Goal: Information Seeking & Learning: Find specific page/section

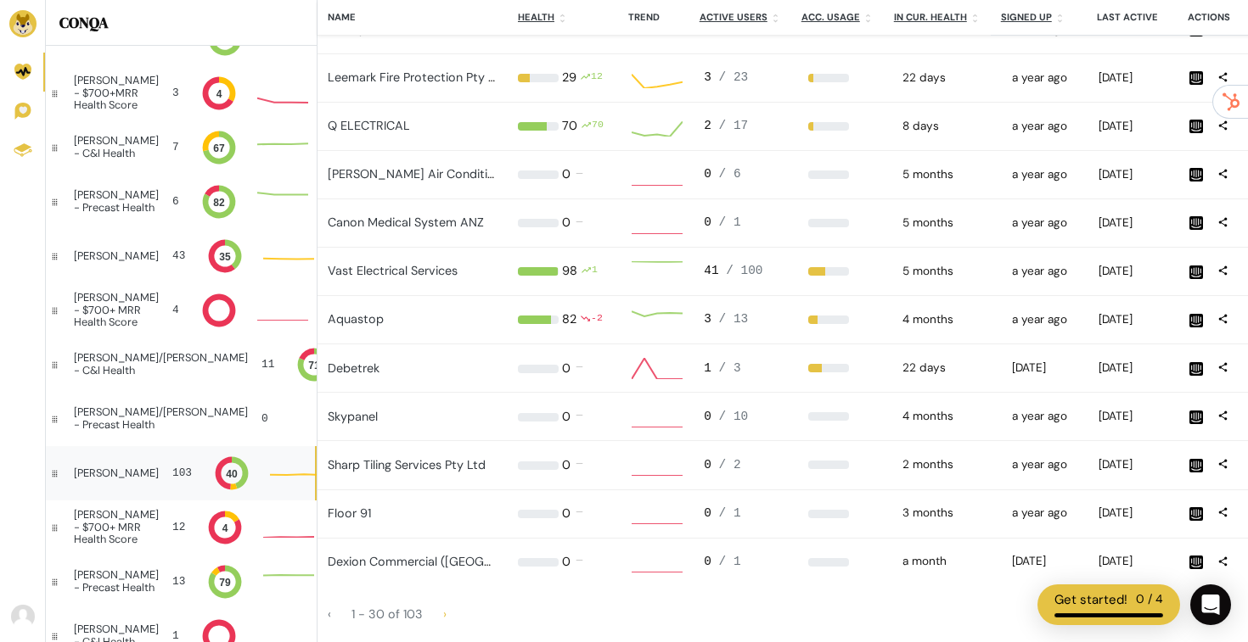
click at [454, 474] on div "Sharp Tiling Services Pty Ltd" at bounding box center [413, 466] width 170 height 19
drag, startPoint x: 493, startPoint y: 463, endPoint x: 326, endPoint y: 458, distance: 167.3
click at [326, 458] on td "Sharp Tiling Services Pty Ltd" at bounding box center [412, 465] width 190 height 48
copy link "Sharp Tiling Services Pty Ltd"
click at [381, 465] on link "Sharp Tiling Services Pty Ltd" at bounding box center [407, 464] width 158 height 15
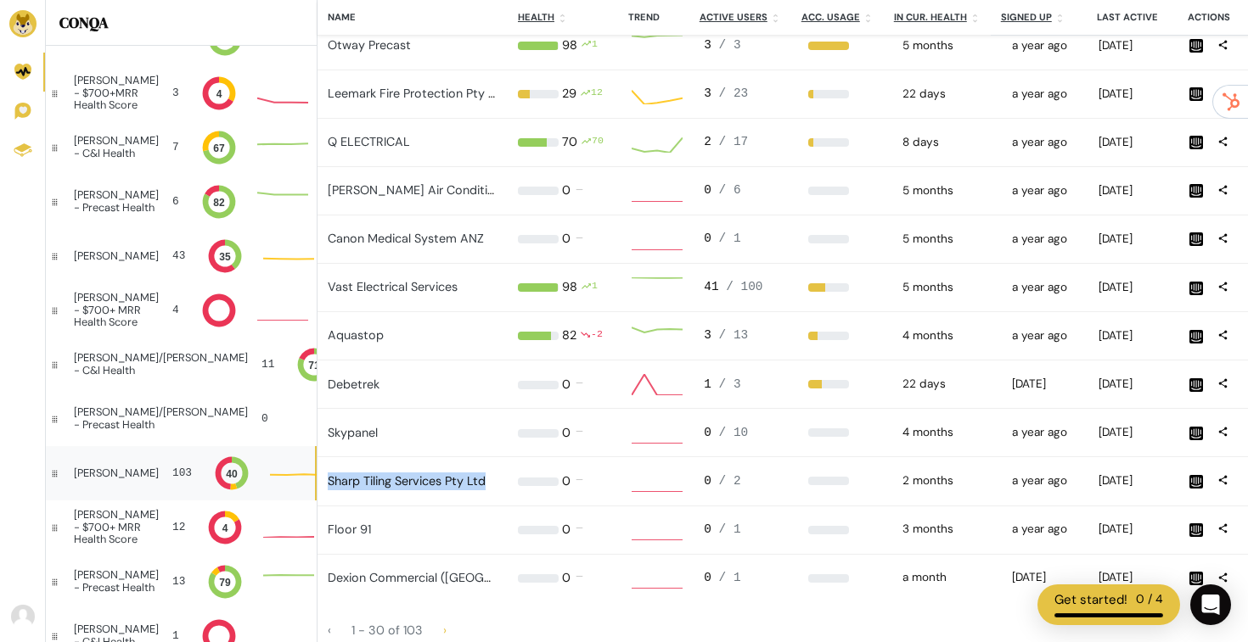
scroll to position [1265, 0]
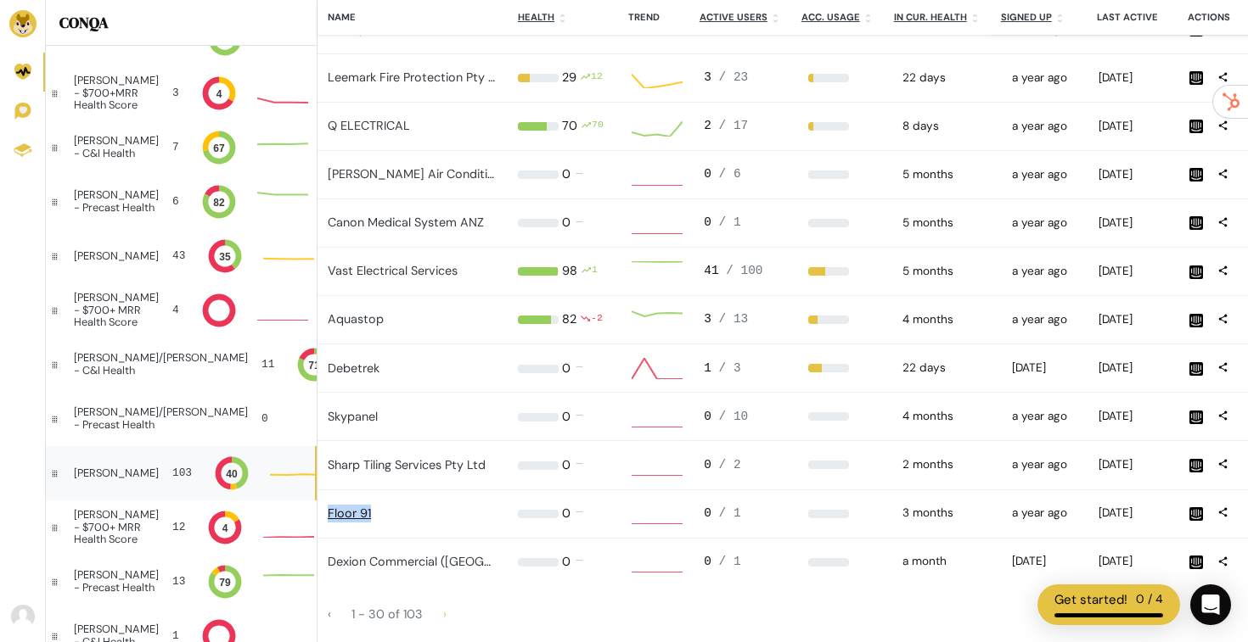
drag, startPoint x: 379, startPoint y: 517, endPoint x: 328, endPoint y: 517, distance: 51.8
click at [328, 517] on div "Floor 91" at bounding box center [413, 514] width 170 height 19
copy link "Floor 91"
click at [352, 508] on link "Floor 91" at bounding box center [349, 513] width 43 height 15
click at [412, 564] on link "Dexion Commercial (Australia)" at bounding box center [450, 561] width 245 height 15
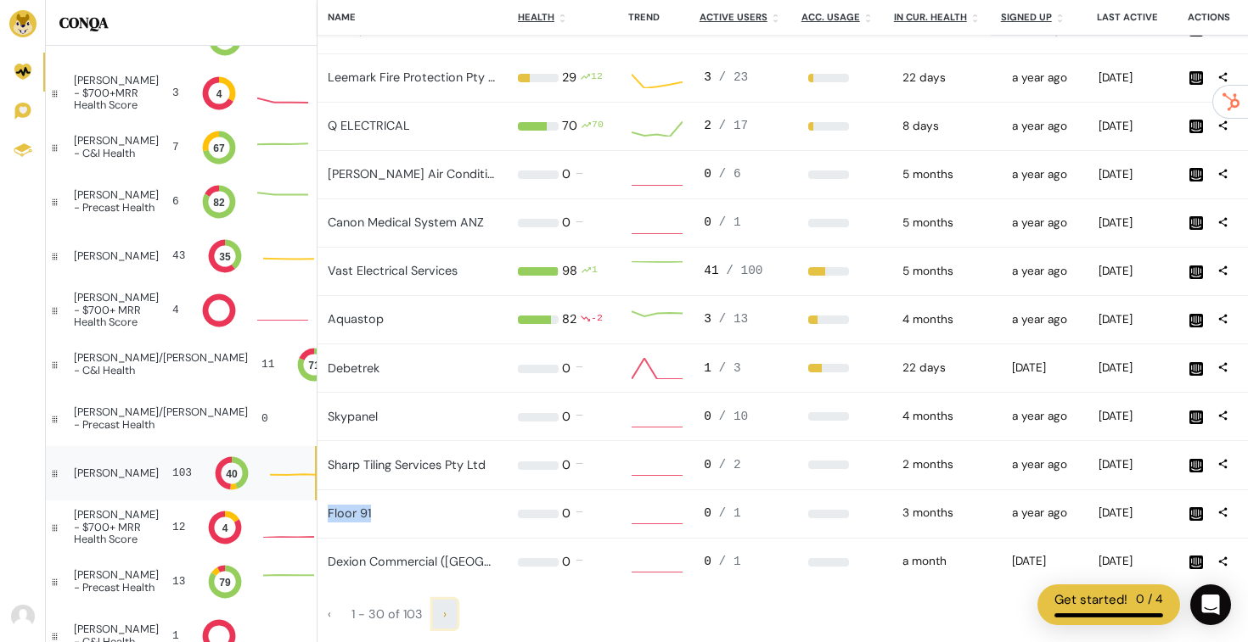
click at [443, 613] on span "›" at bounding box center [444, 614] width 3 height 15
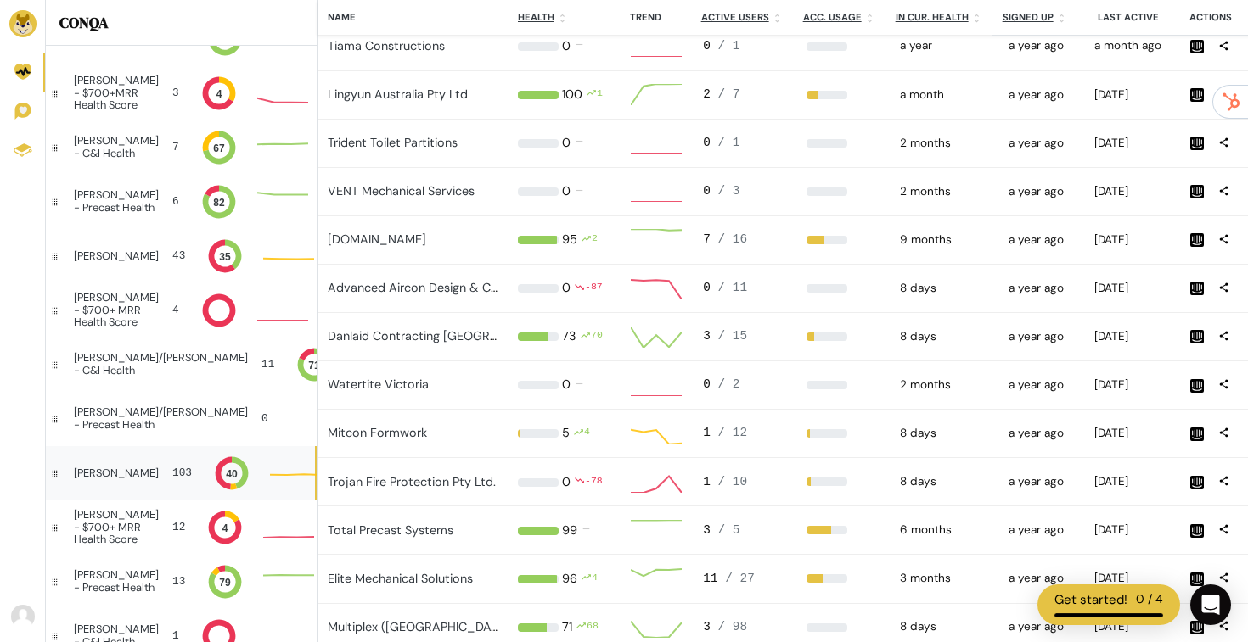
scroll to position [1, 1]
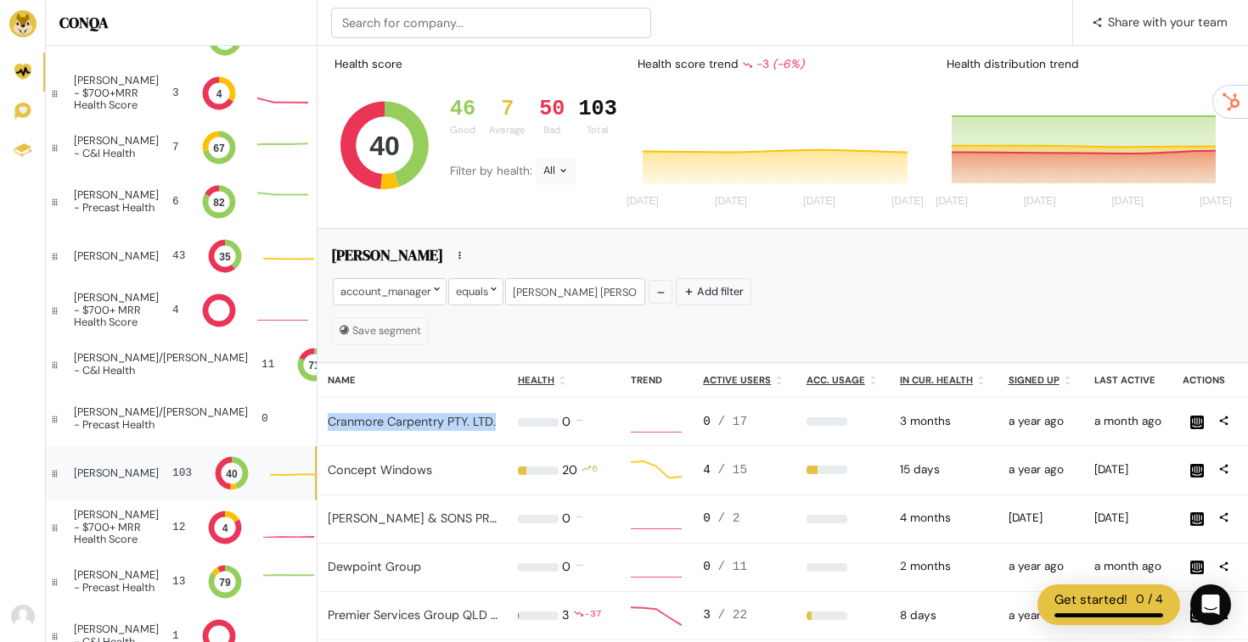
drag, startPoint x: 497, startPoint y: 423, endPoint x: 322, endPoint y: 420, distance: 174.8
click at [322, 420] on td "Cranmore Carpentry PTY. LTD." at bounding box center [412, 422] width 190 height 48
copy link "Cranmore Carpentry PTY. LTD."
click at [413, 426] on link "Cranmore Carpentry PTY. LTD." at bounding box center [412, 421] width 168 height 15
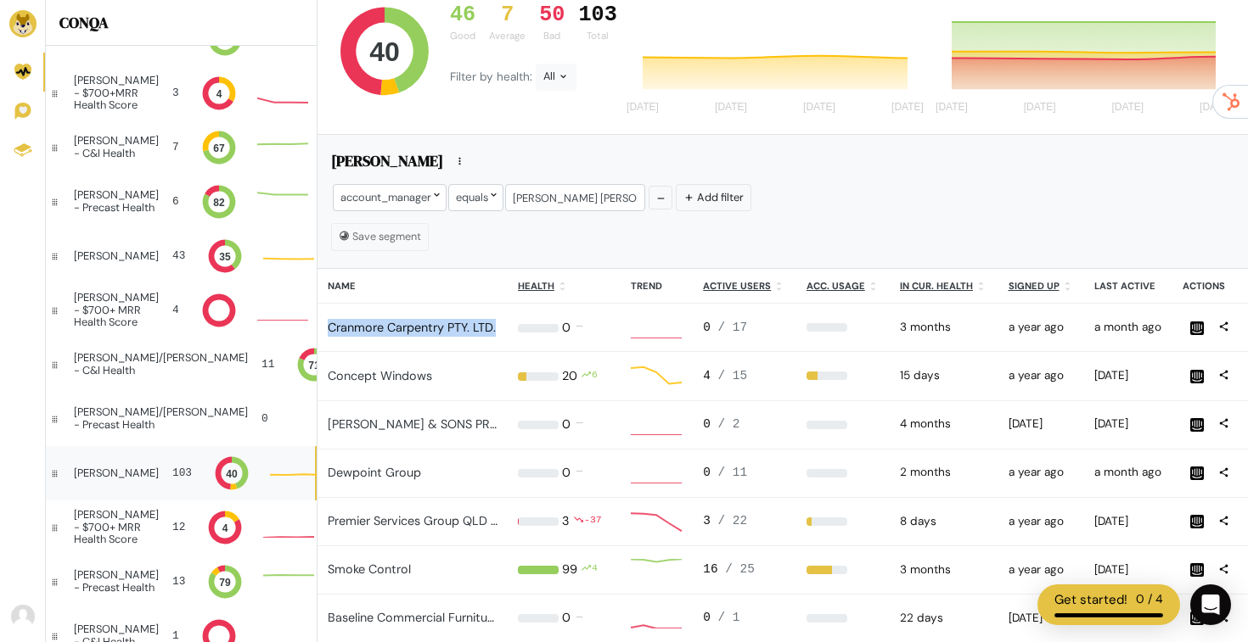
scroll to position [113, 0]
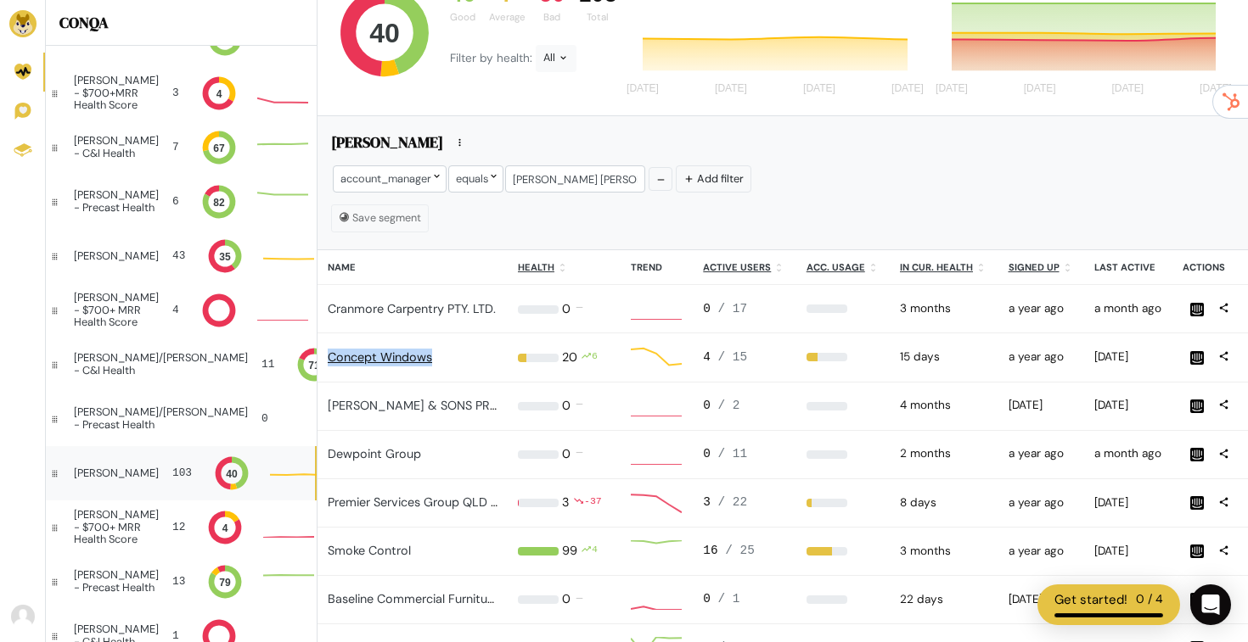
drag, startPoint x: 451, startPoint y: 358, endPoint x: 327, endPoint y: 357, distance: 124.8
click at [328, 357] on div "Concept Windows" at bounding box center [413, 358] width 170 height 19
copy link "Concept Windows"
click at [379, 358] on link "Concept Windows" at bounding box center [380, 357] width 104 height 15
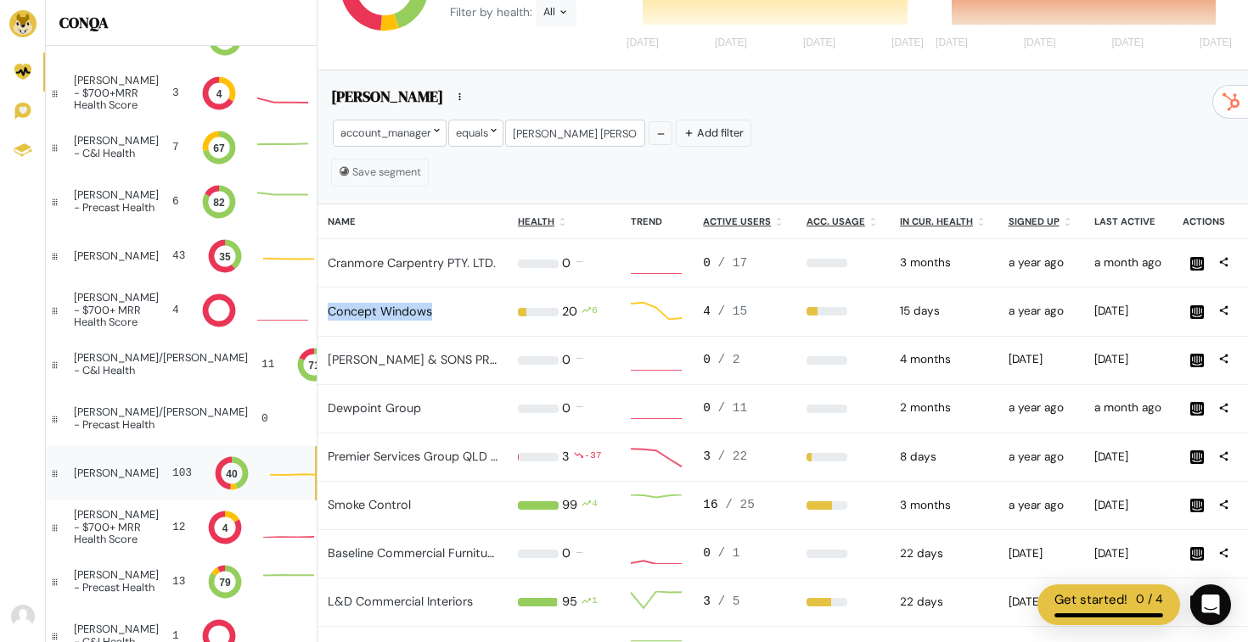
scroll to position [160, 0]
click at [434, 358] on link "A.E. ATHERTON & SONS PROPRIETARY LIMITED" at bounding box center [464, 358] width 272 height 15
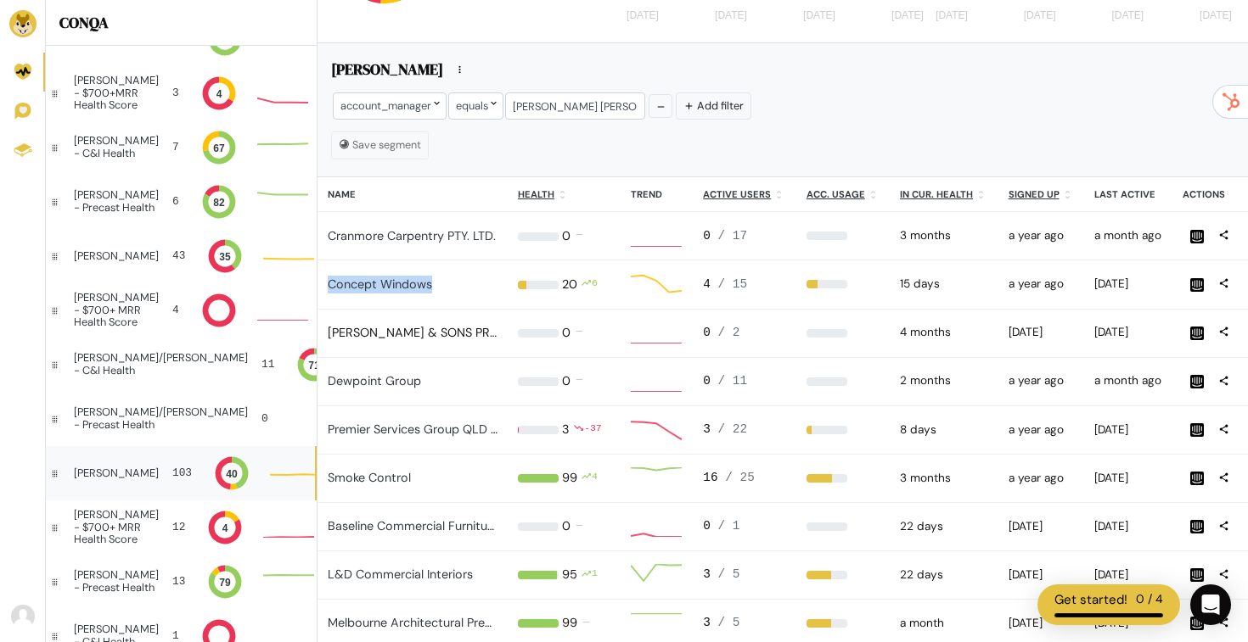
scroll to position [198, 0]
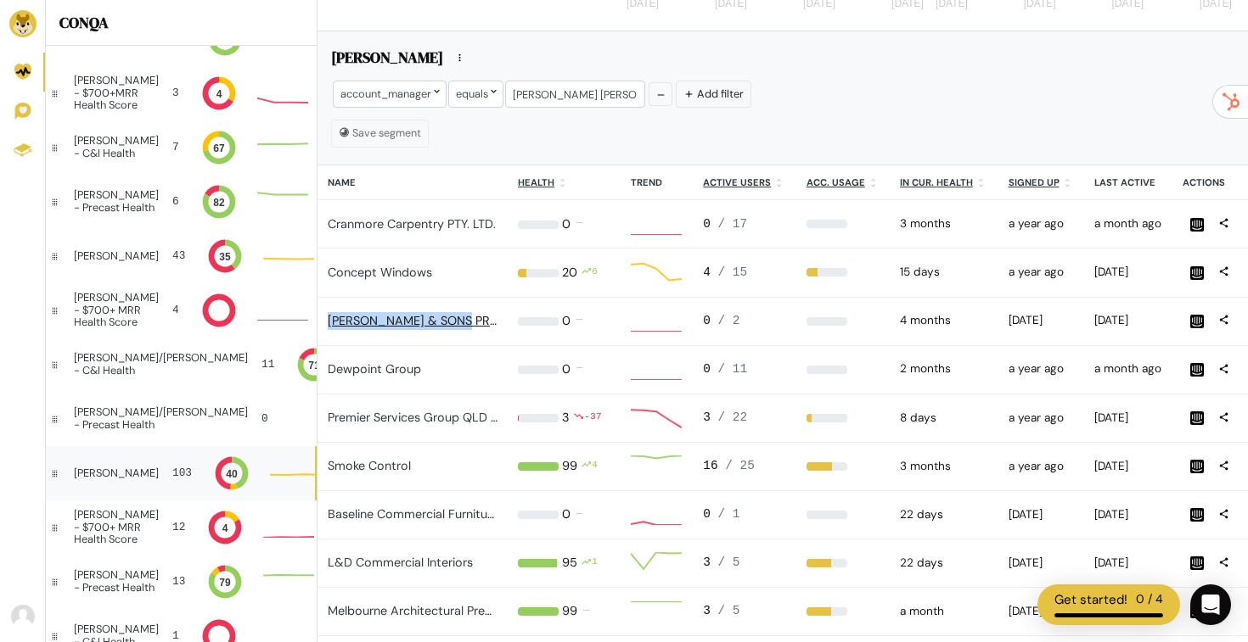
drag, startPoint x: 324, startPoint y: 319, endPoint x: 457, endPoint y: 321, distance: 132.4
click at [457, 321] on td "A.E. ATHERTON & SONS PROPRIETARY LIMITED" at bounding box center [412, 321] width 190 height 48
copy link "A.E. ATHERTON & SONS"
drag, startPoint x: 428, startPoint y: 368, endPoint x: 328, endPoint y: 370, distance: 99.3
click at [328, 370] on div "Dewpoint Group" at bounding box center [413, 370] width 170 height 19
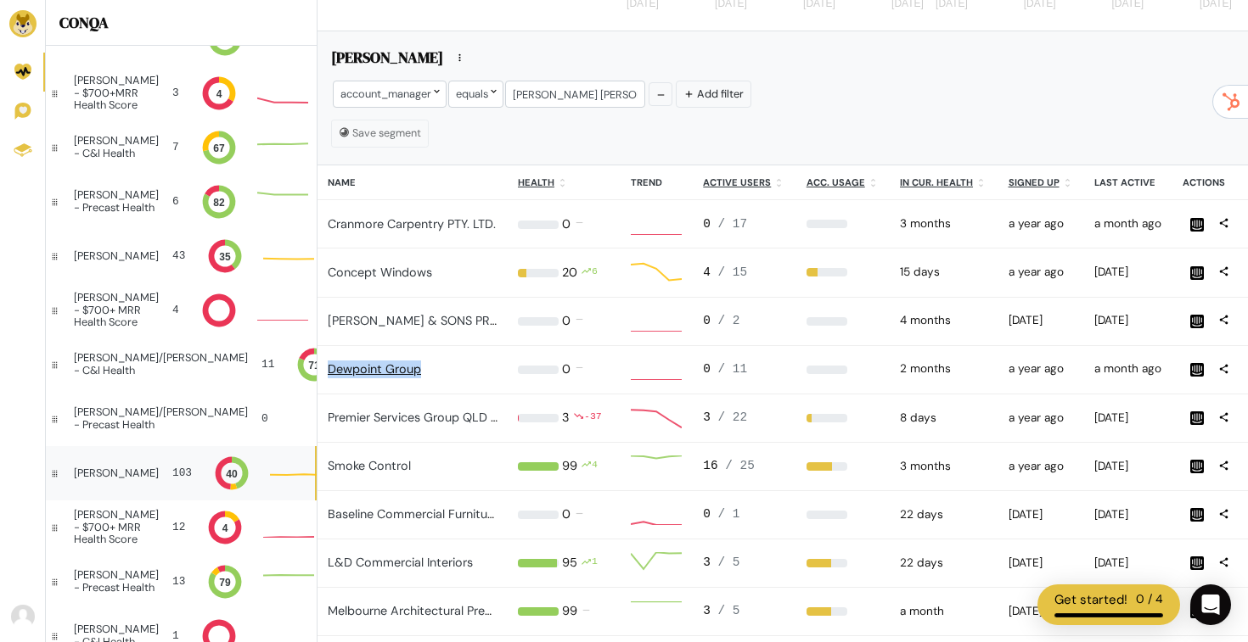
copy link "Dewpoint Group"
click at [381, 371] on link "Dewpoint Group" at bounding box center [374, 369] width 93 height 15
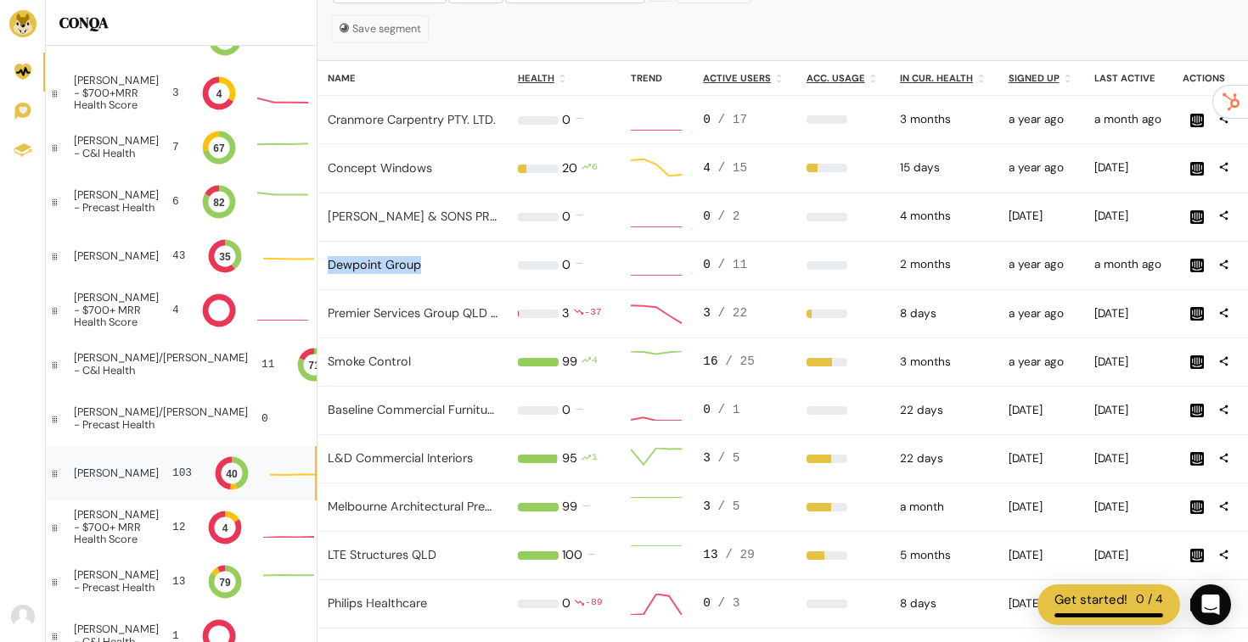
scroll to position [309, 0]
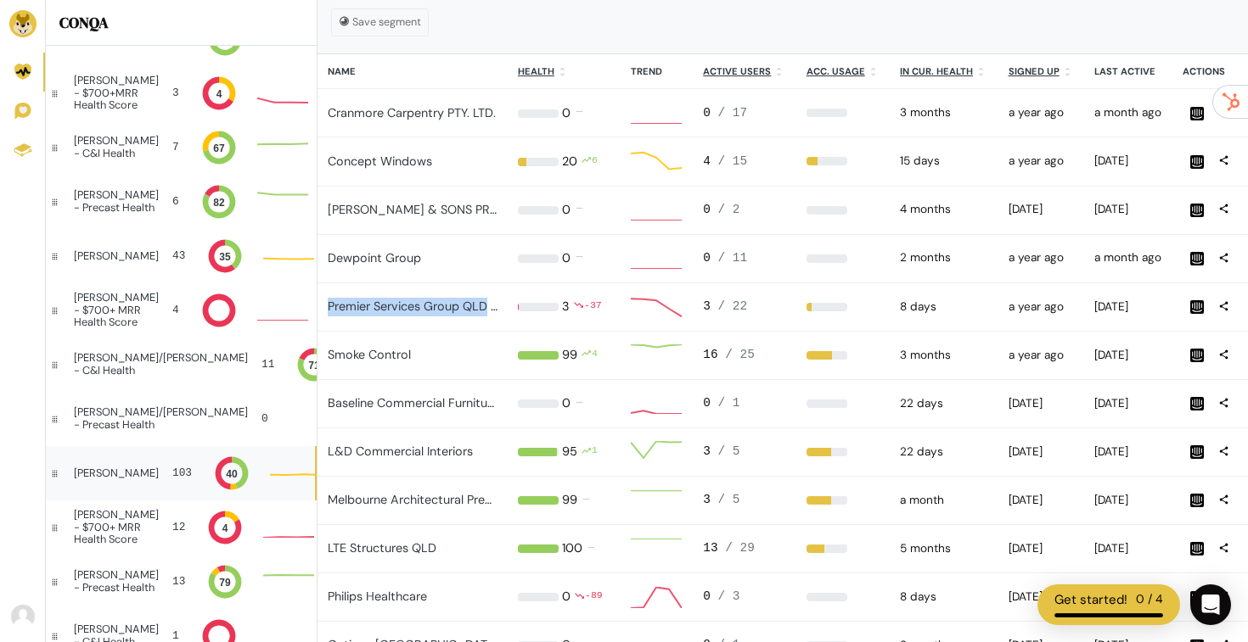
drag, startPoint x: 325, startPoint y: 304, endPoint x: 485, endPoint y: 315, distance: 160.8
click at [485, 315] on td "Premier Services Group QLD - Fire" at bounding box center [412, 307] width 190 height 48
copy link "Premier Services Group QLD"
click at [461, 309] on link "Premier Services Group QLD - Fire" at bounding box center [424, 306] width 193 height 15
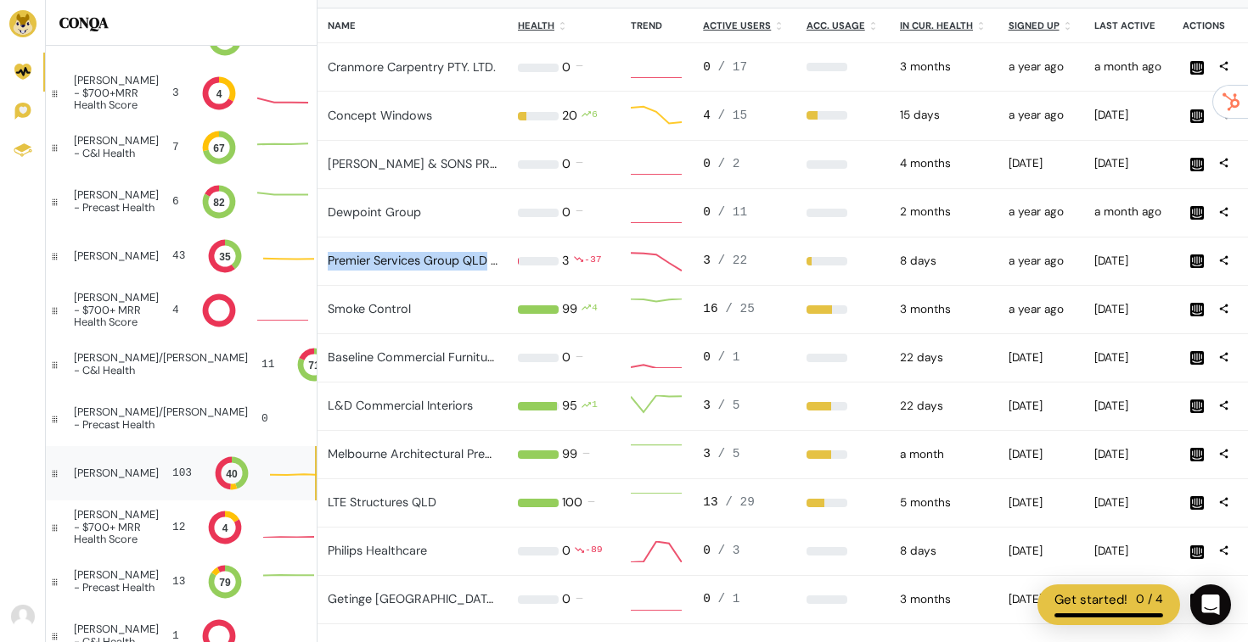
scroll to position [357, 0]
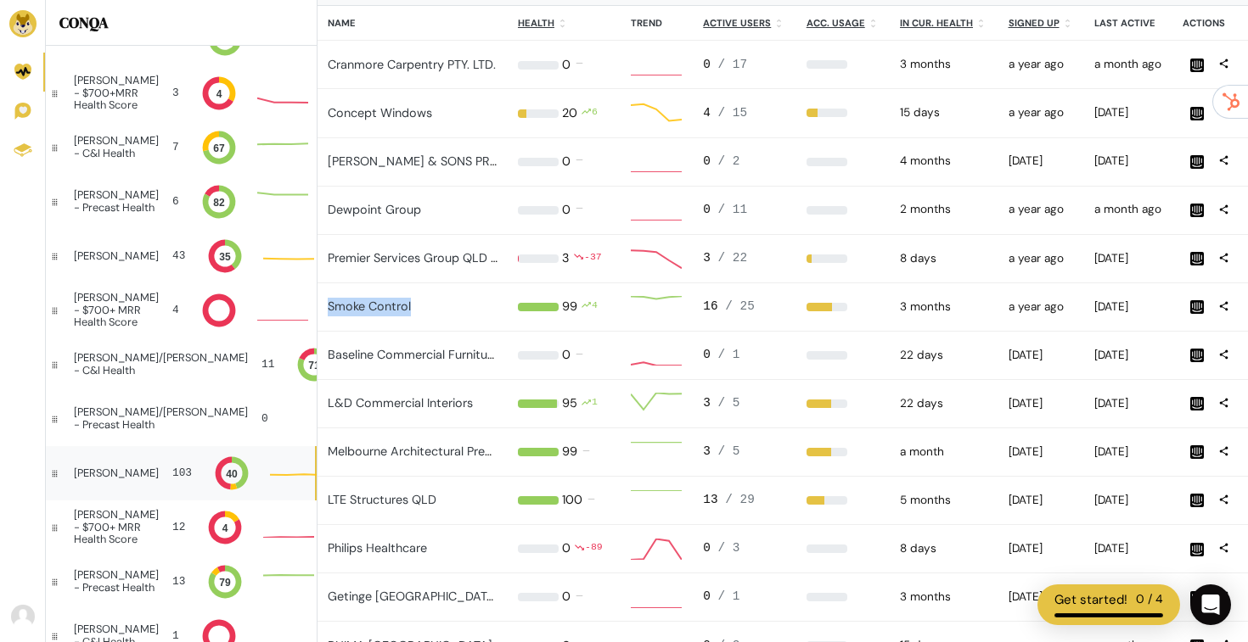
drag, startPoint x: 423, startPoint y: 311, endPoint x: 326, endPoint y: 305, distance: 97.0
click at [326, 305] on td "Smoke Control" at bounding box center [412, 307] width 190 height 48
copy link "Smoke Control"
click at [380, 307] on link "Smoke Control" at bounding box center [369, 306] width 83 height 15
